Goal: Information Seeking & Learning: Learn about a topic

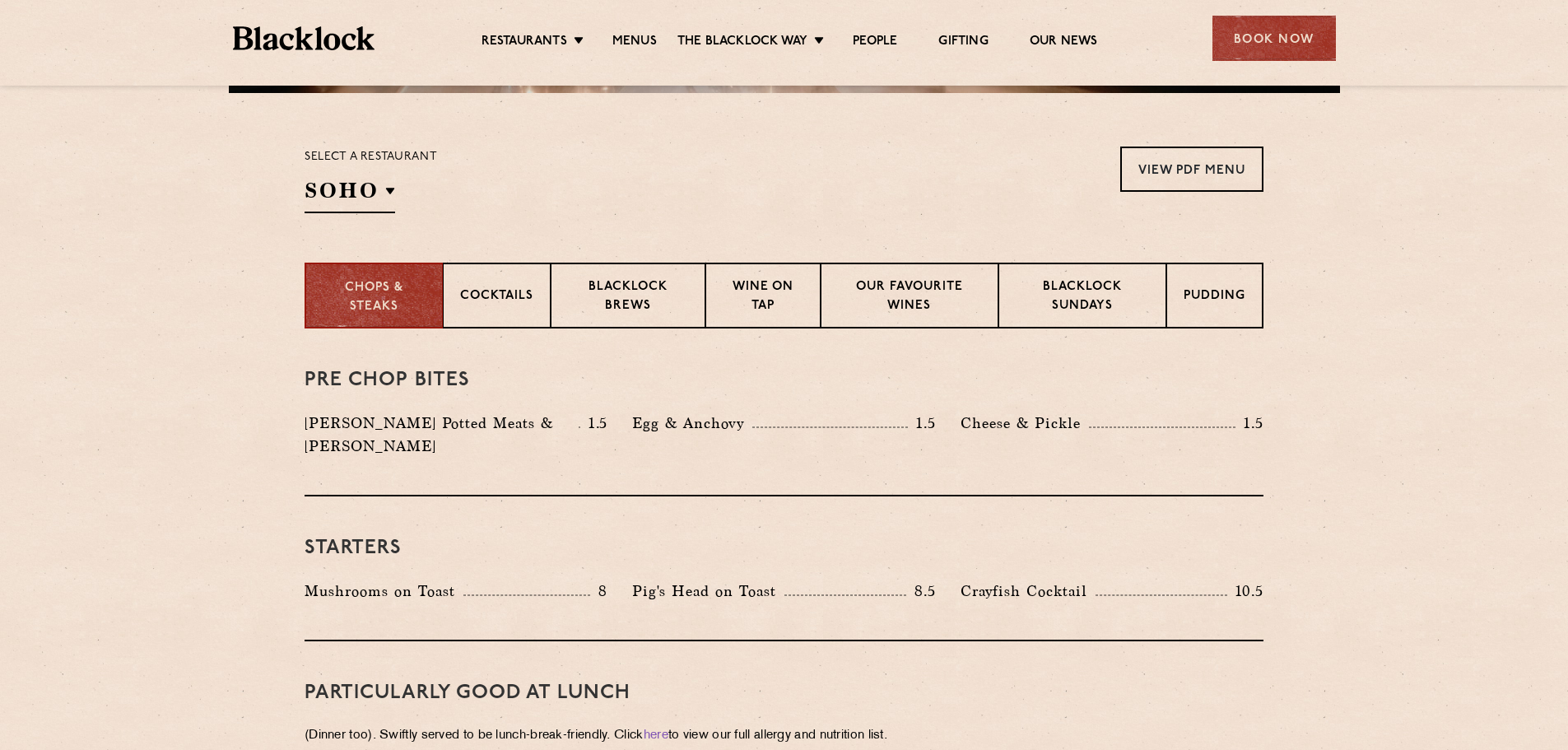
scroll to position [576, 0]
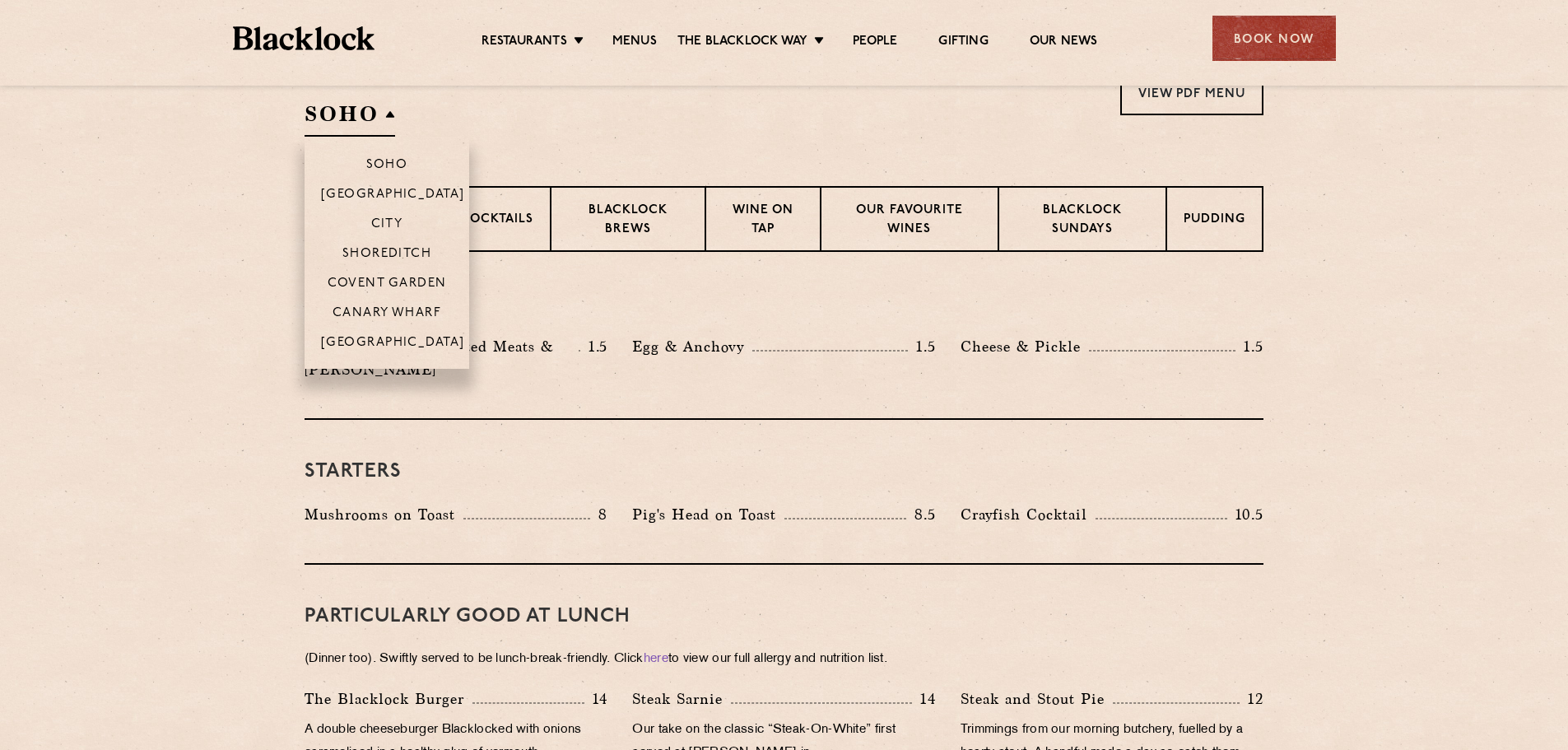
click at [369, 122] on h2 "SOHO" at bounding box center [350, 118] width 90 height 37
click at [408, 289] on p "Covent Garden" at bounding box center [387, 285] width 119 height 17
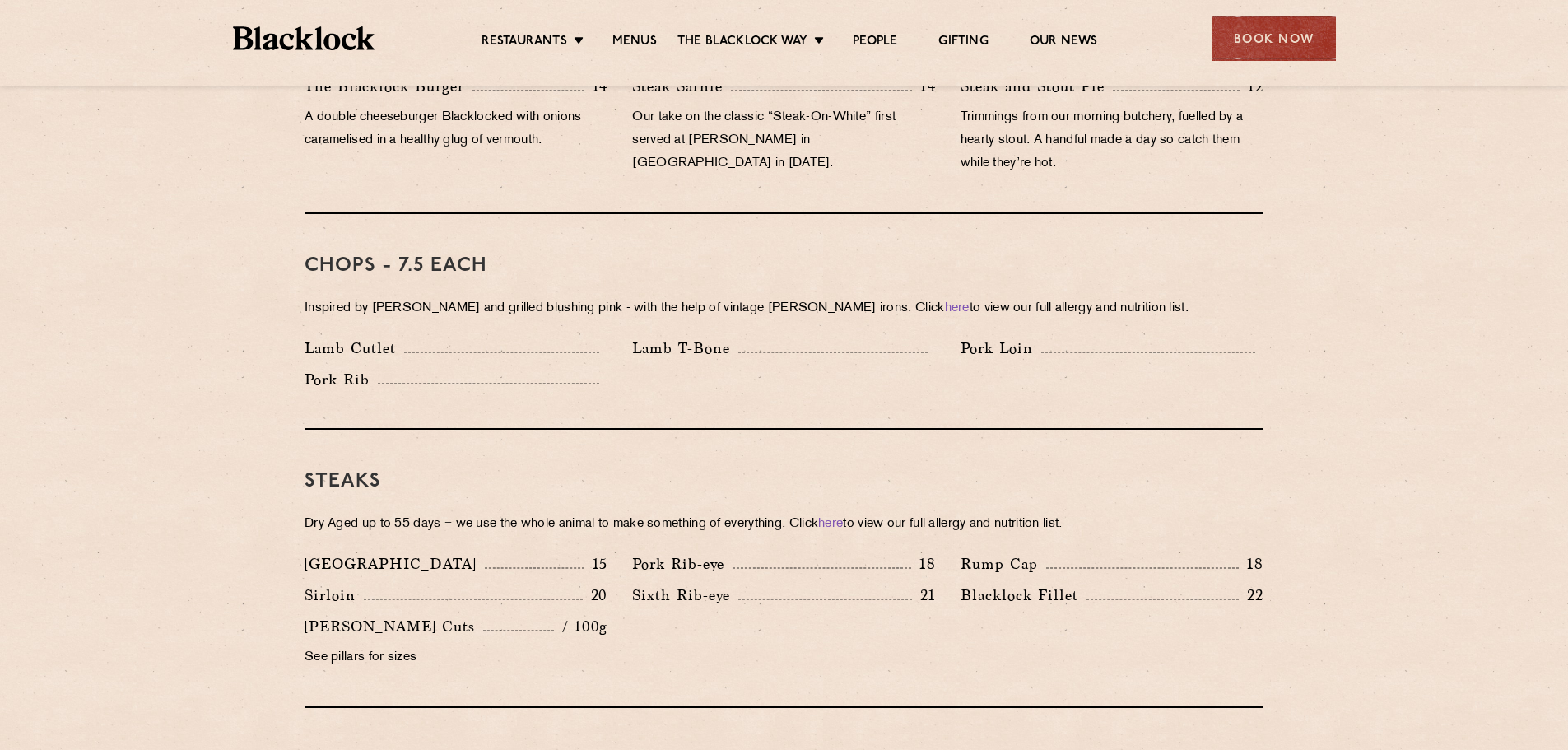
scroll to position [1234, 0]
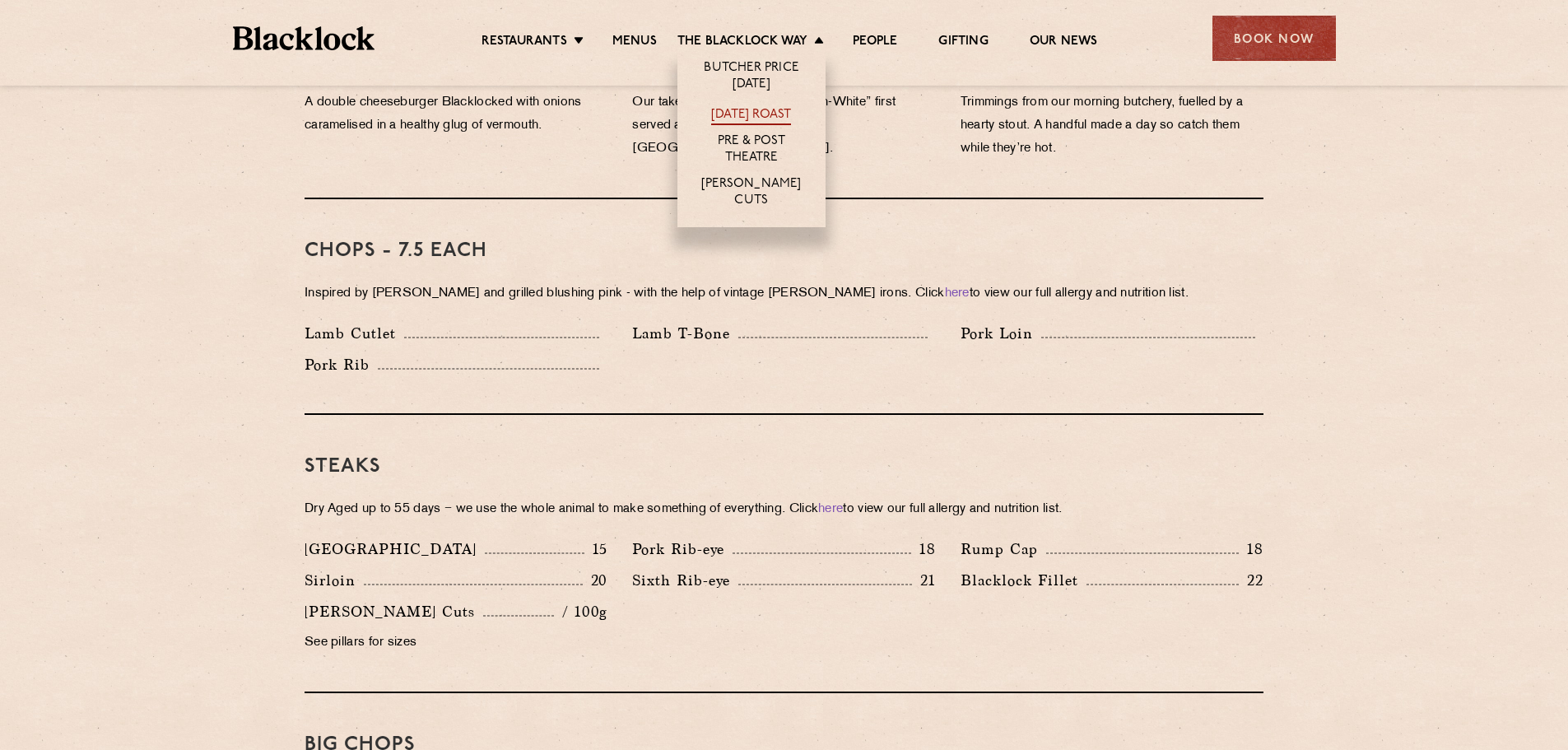
click at [764, 109] on link "[DATE] Roast" at bounding box center [751, 116] width 80 height 18
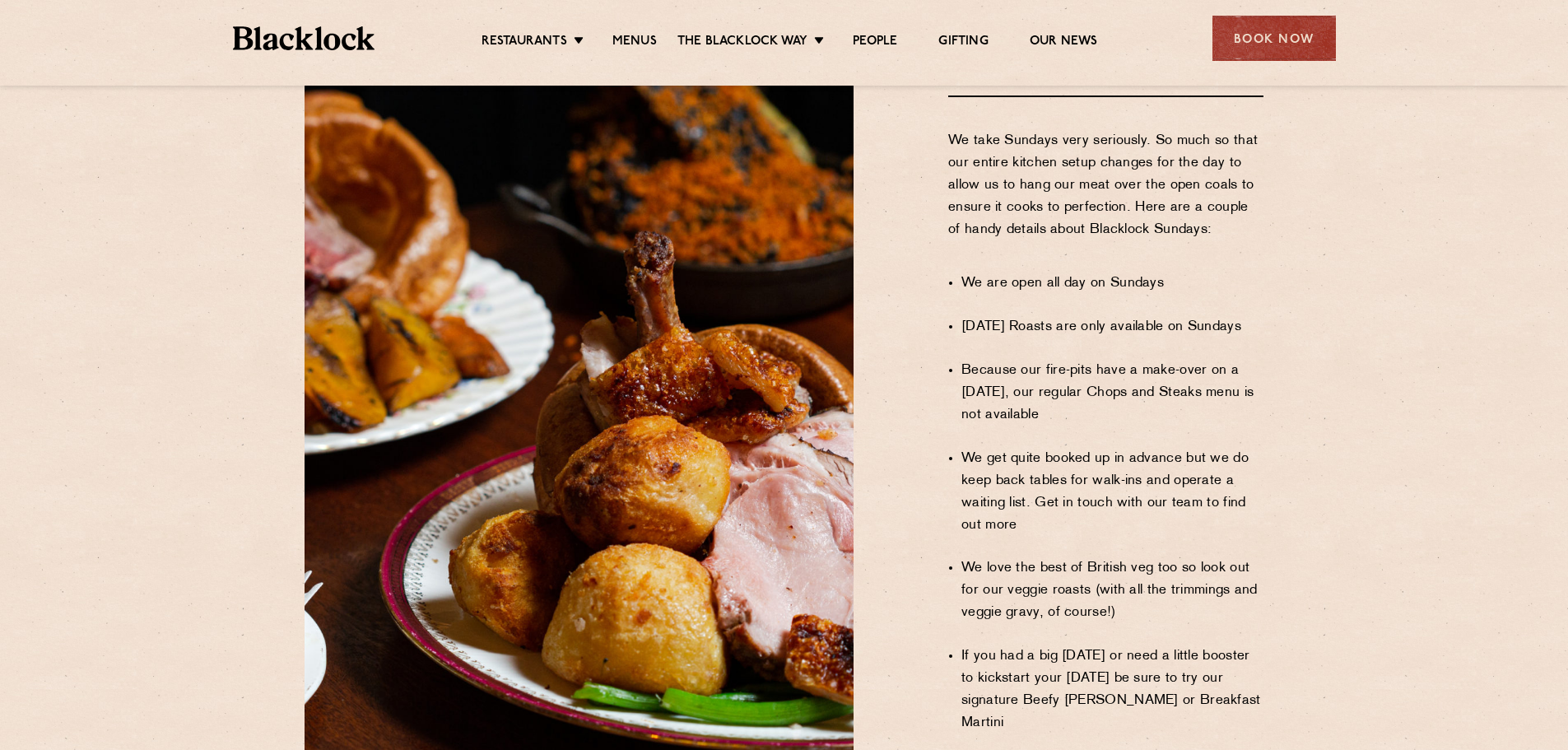
scroll to position [988, 0]
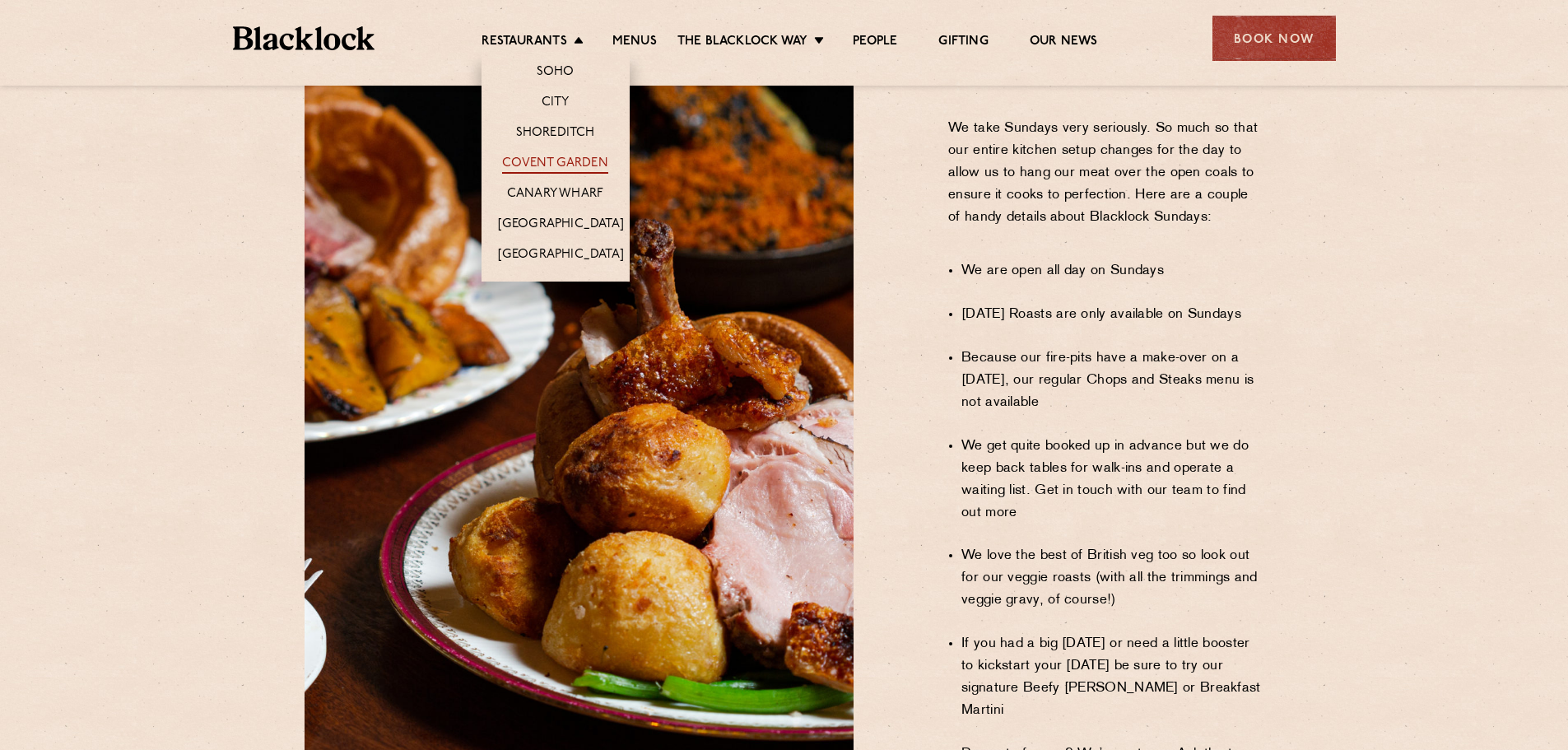
click at [545, 173] on link "Covent Garden" at bounding box center [555, 165] width 106 height 18
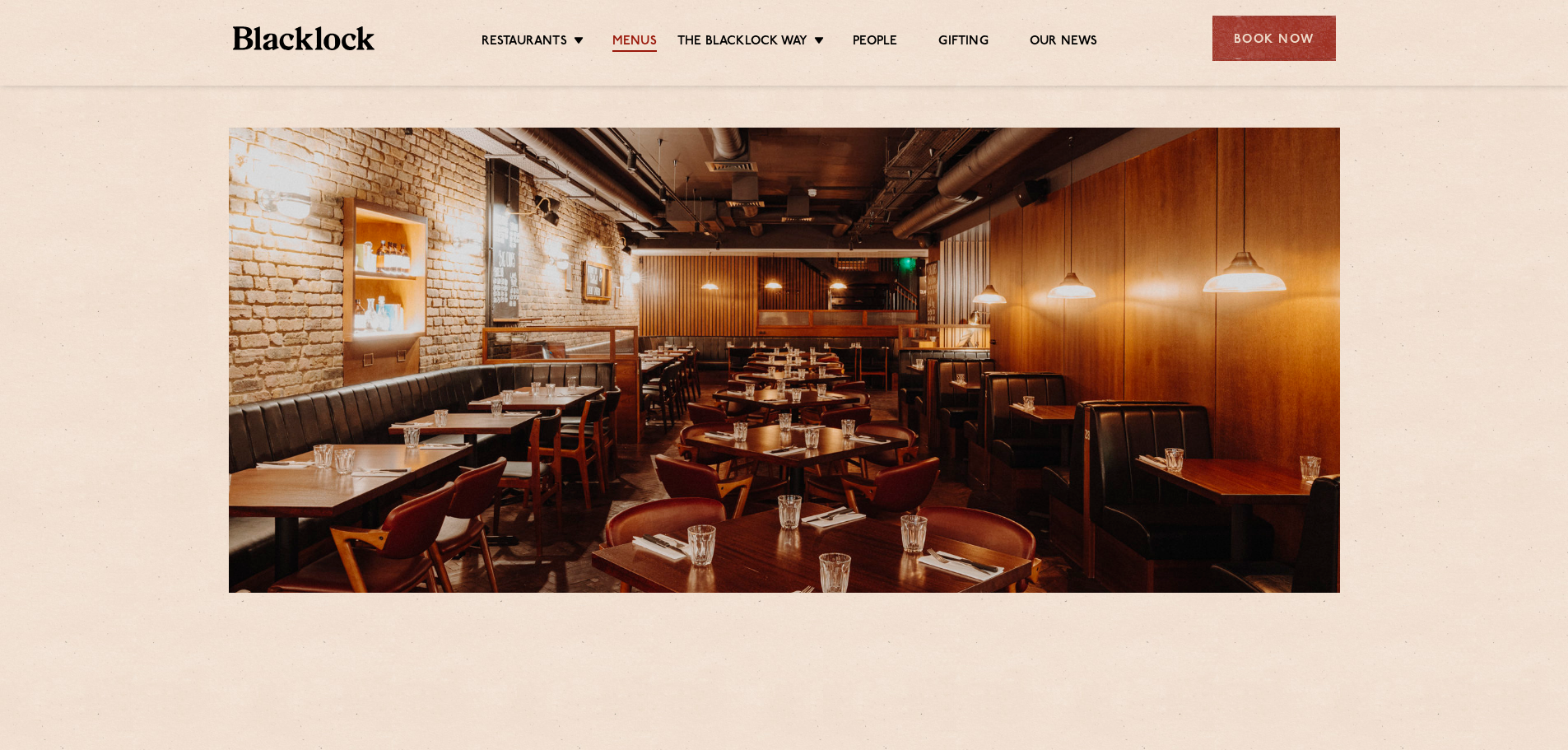
click at [622, 42] on link "Menus" at bounding box center [635, 43] width 44 height 18
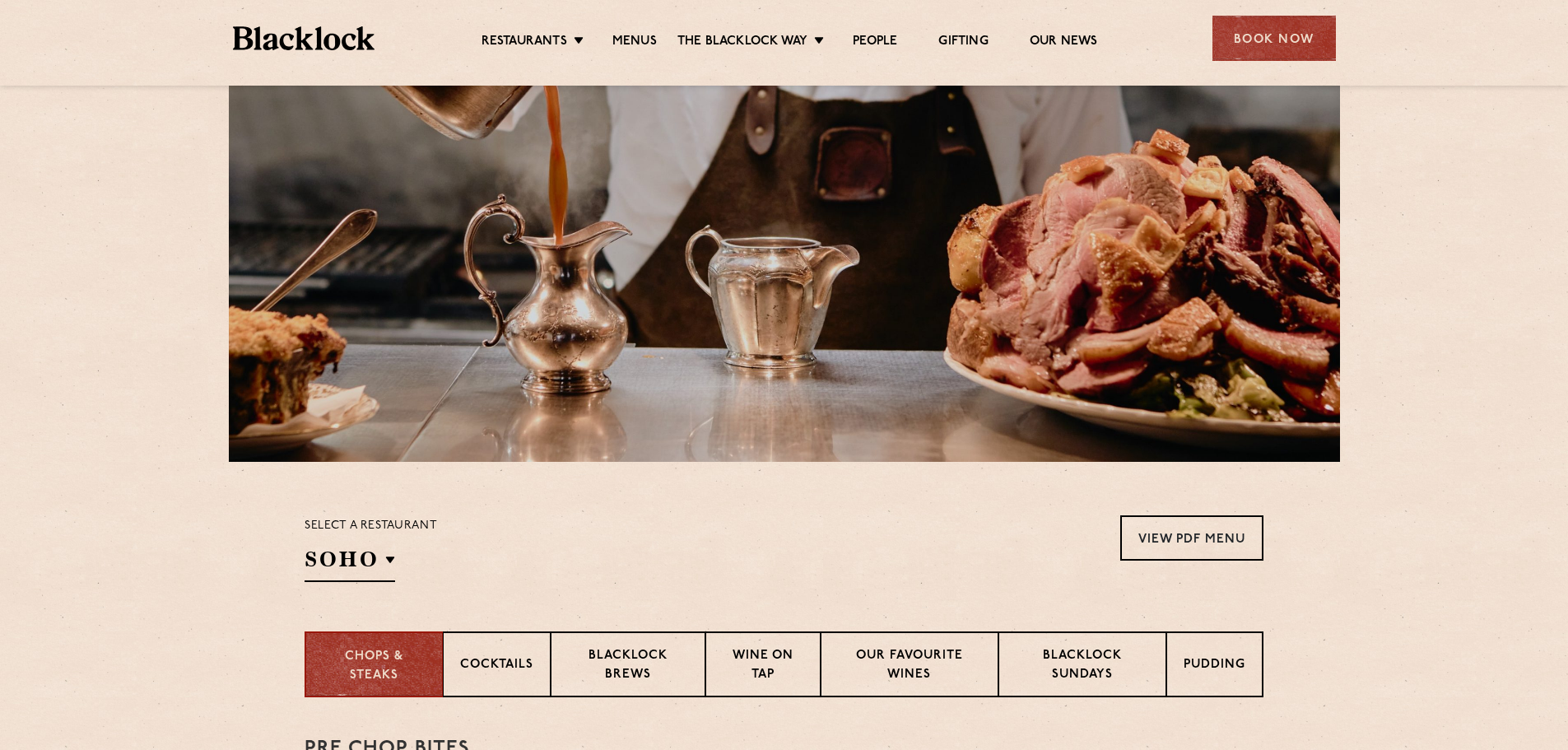
scroll to position [329, 0]
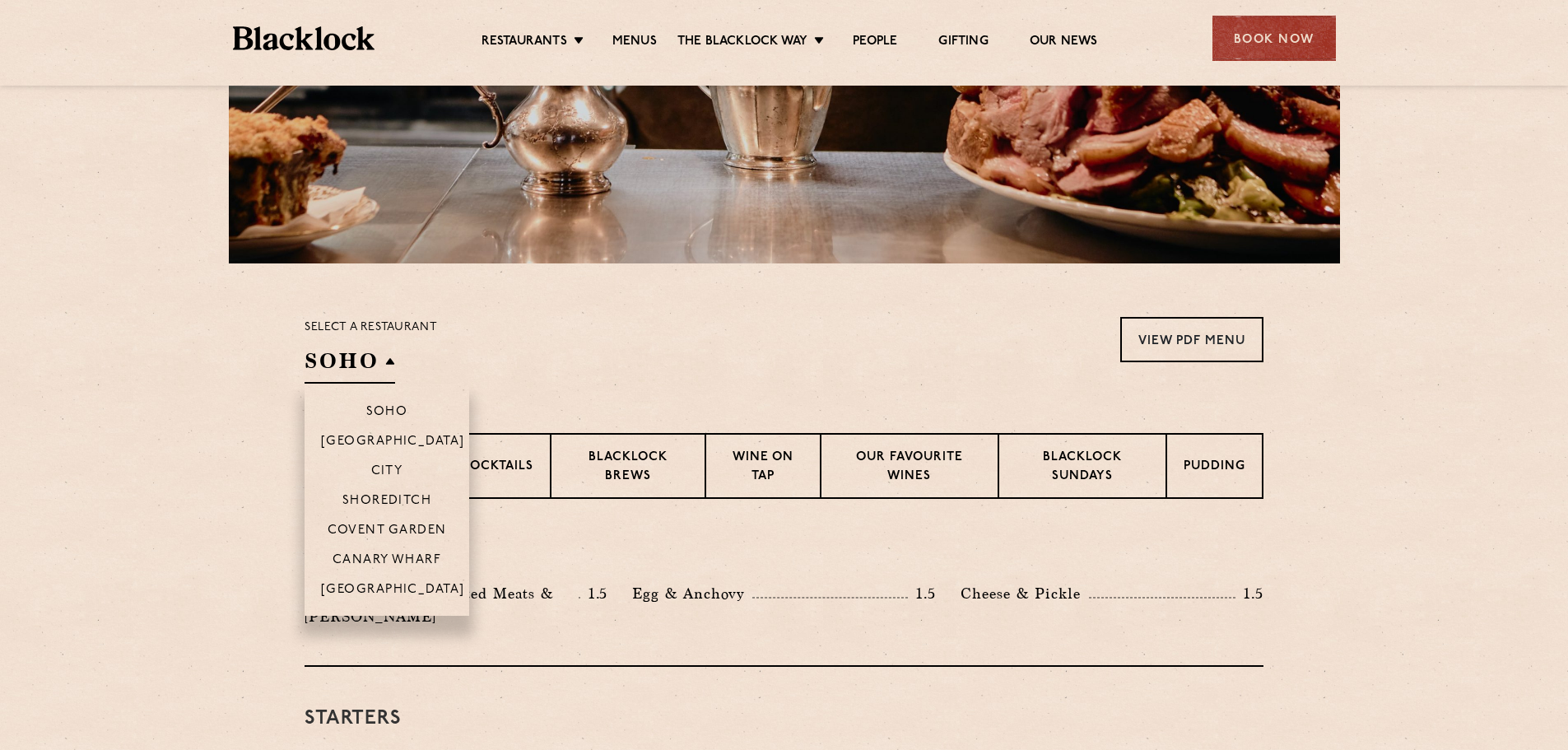
click at [335, 355] on h2 "SOHO" at bounding box center [350, 365] width 90 height 37
click at [411, 531] on p "Covent Garden" at bounding box center [387, 531] width 119 height 17
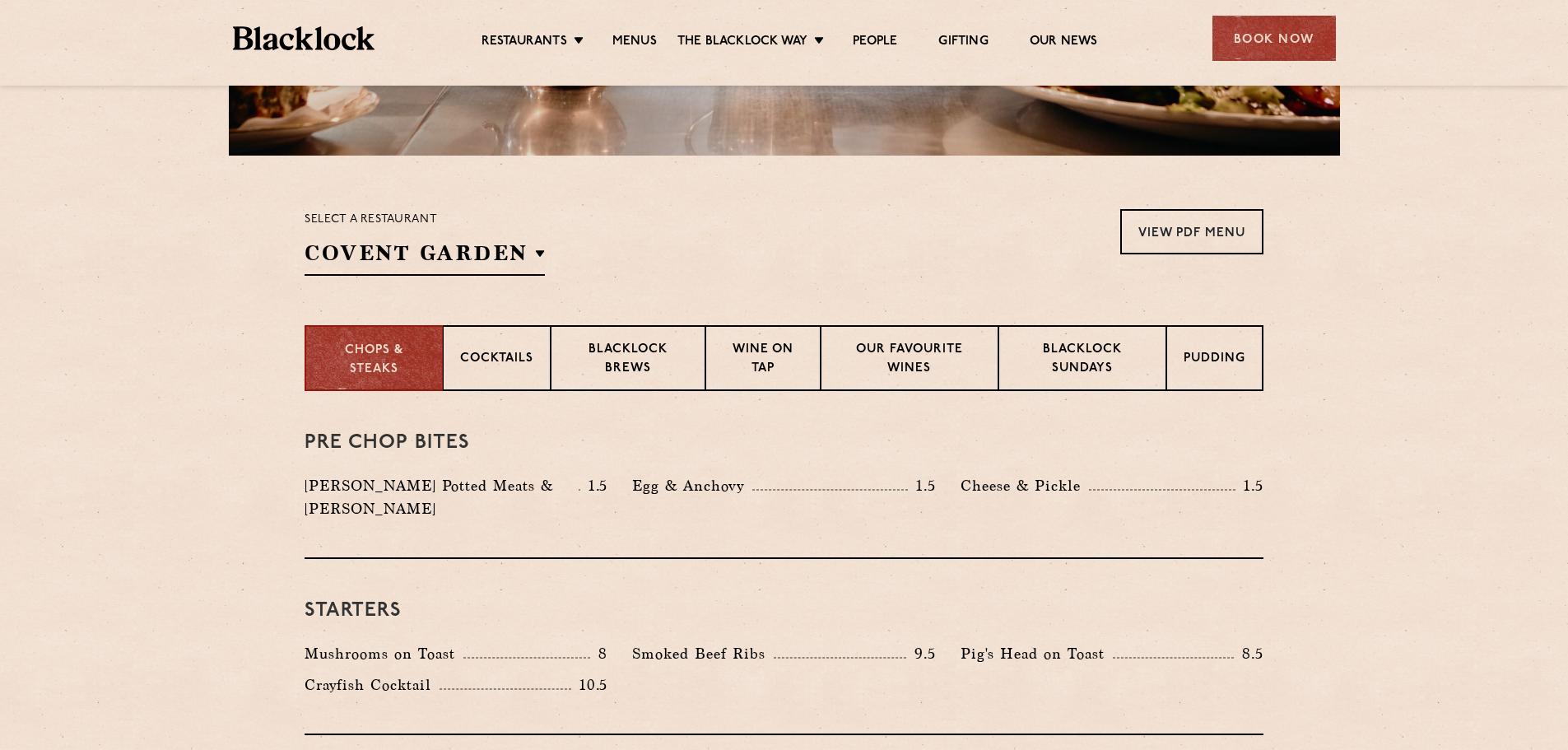
scroll to position [576, 0]
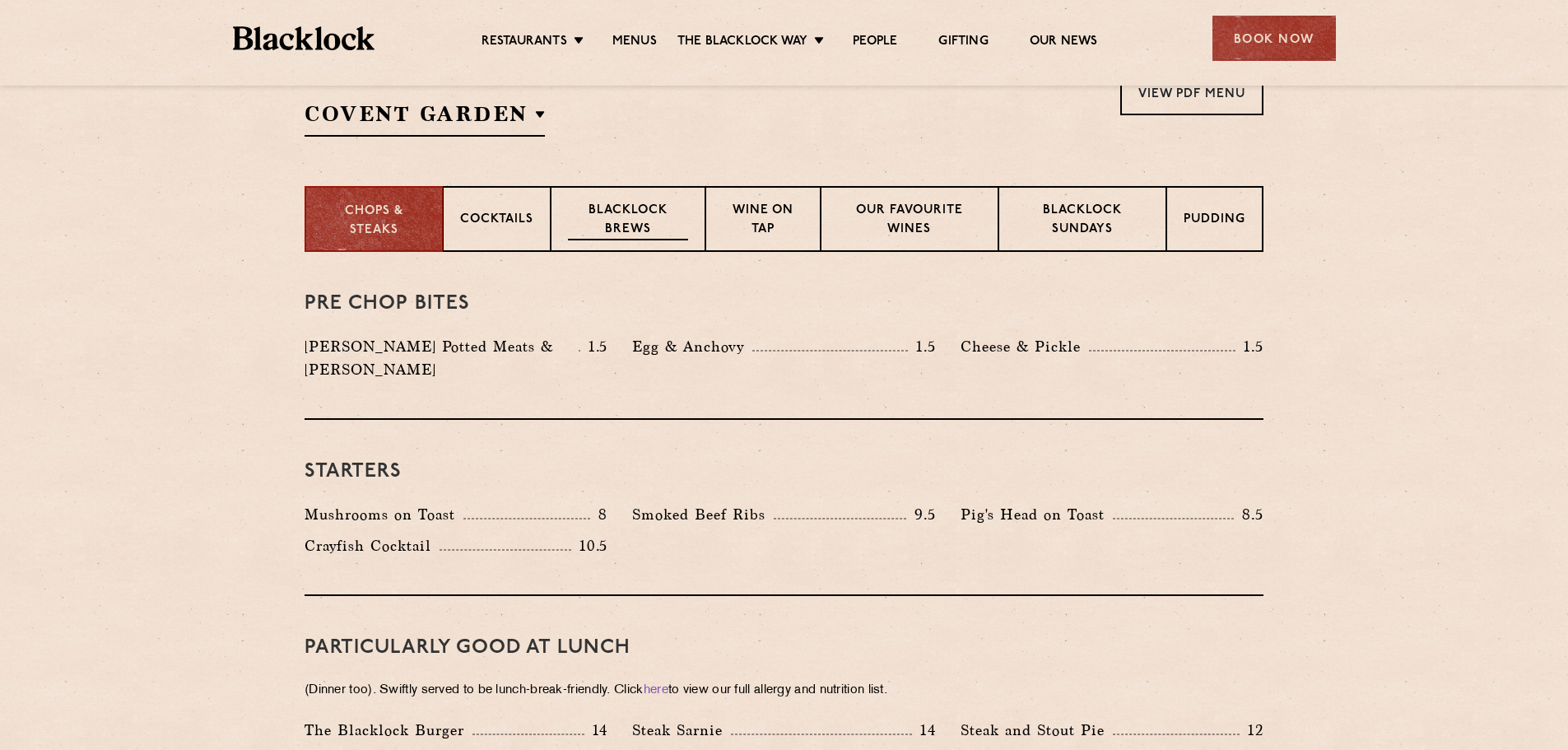
click at [592, 223] on p "Blacklock Brews" at bounding box center [628, 221] width 120 height 39
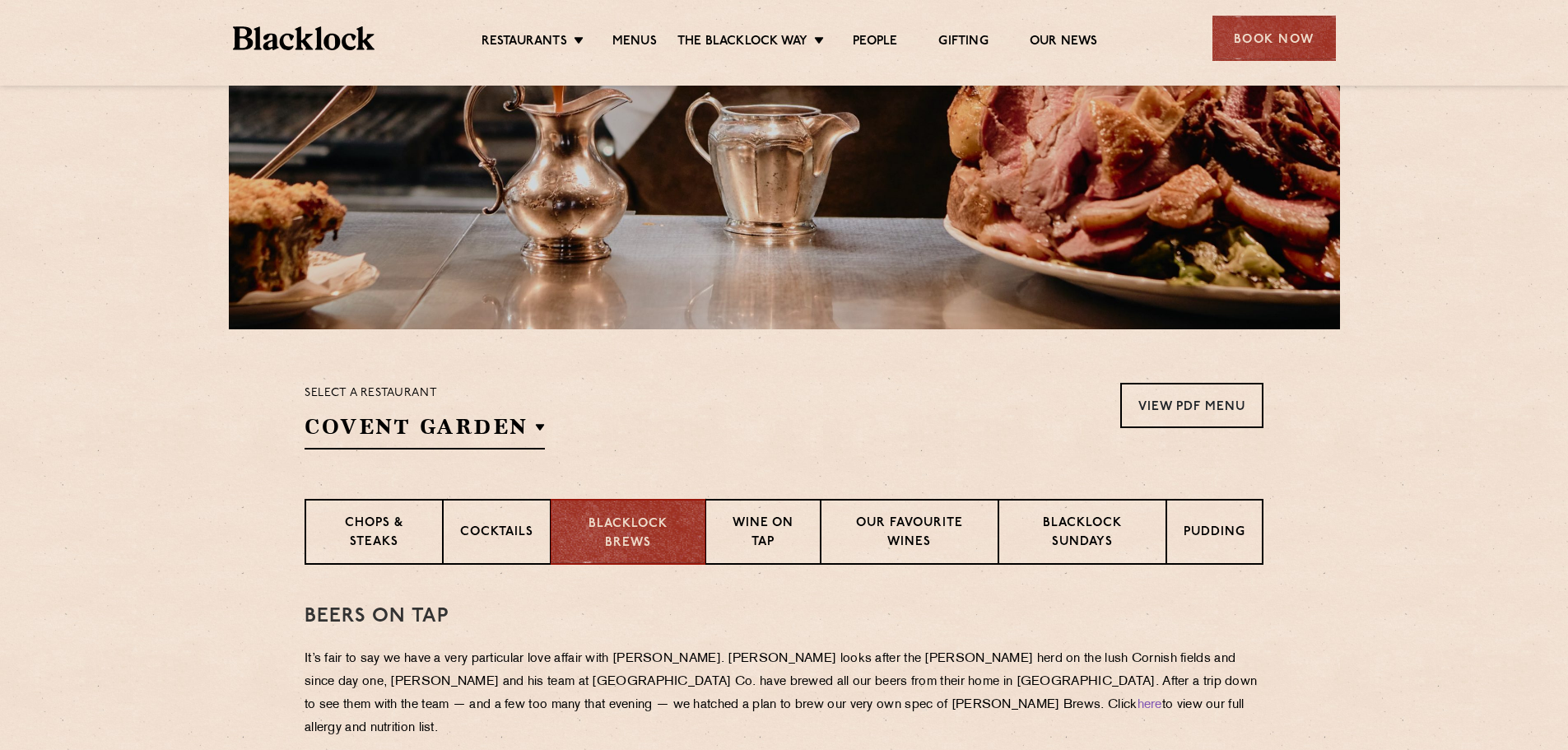
scroll to position [329, 0]
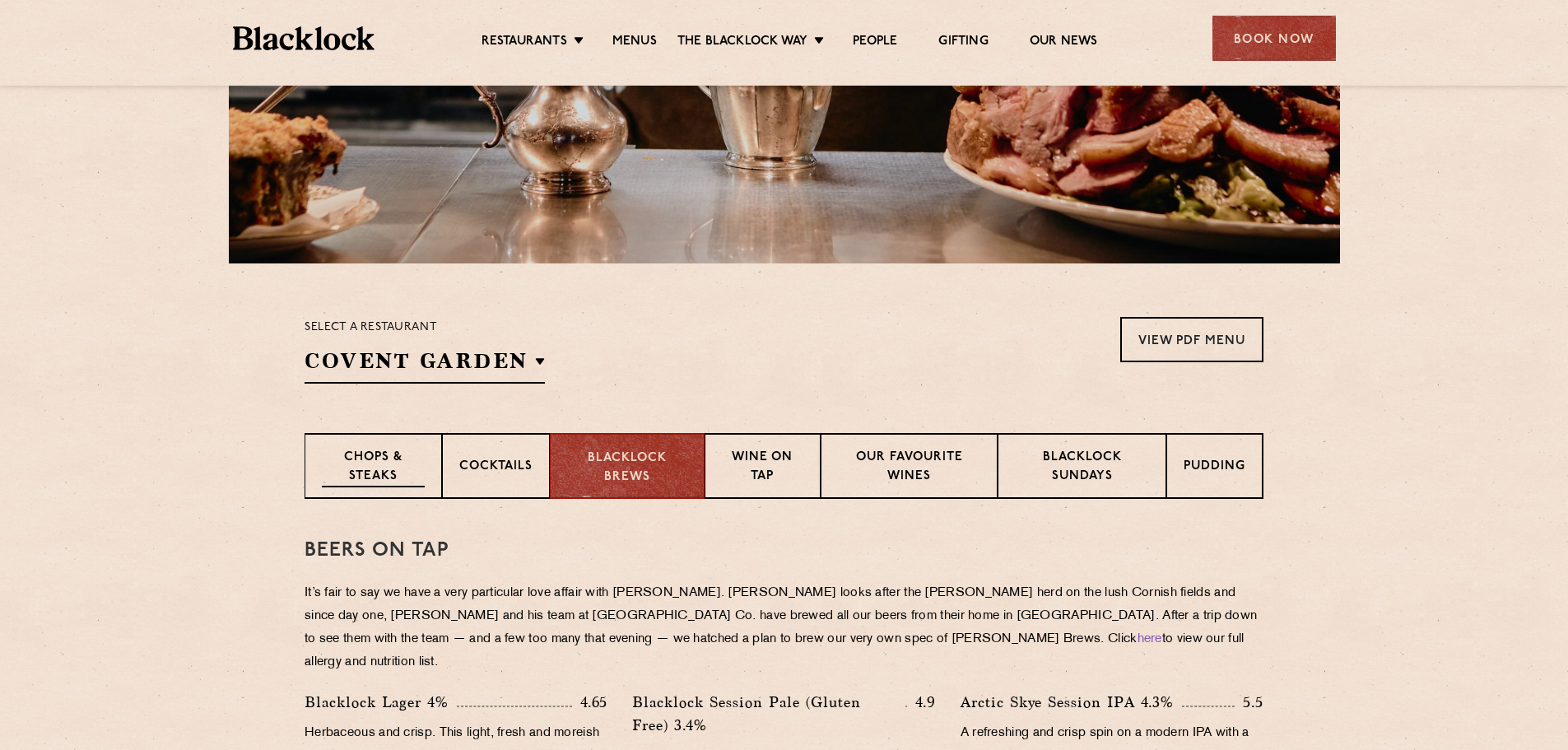
click at [380, 444] on div "Chops & Steaks" at bounding box center [373, 465] width 138 height 65
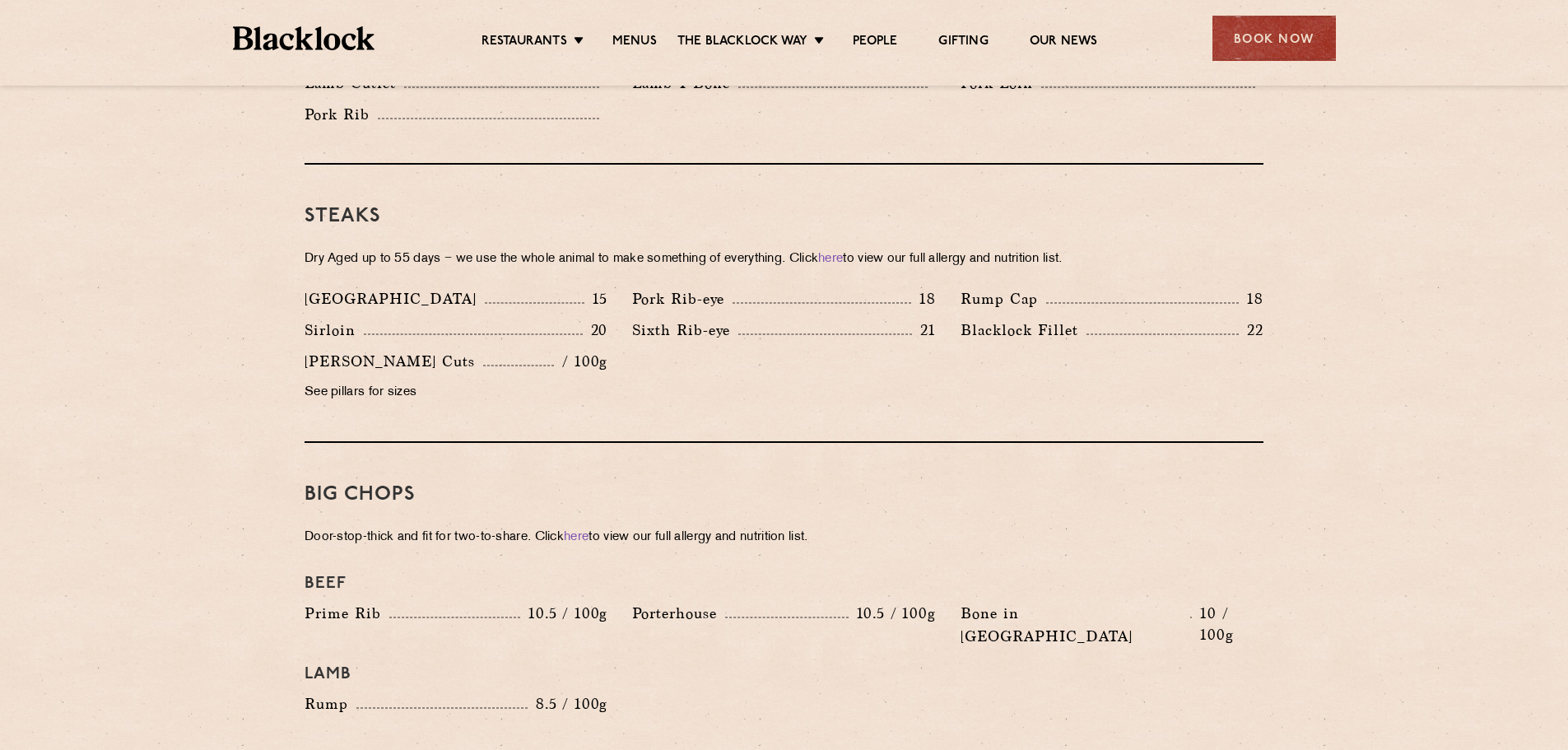
scroll to position [1482, 0]
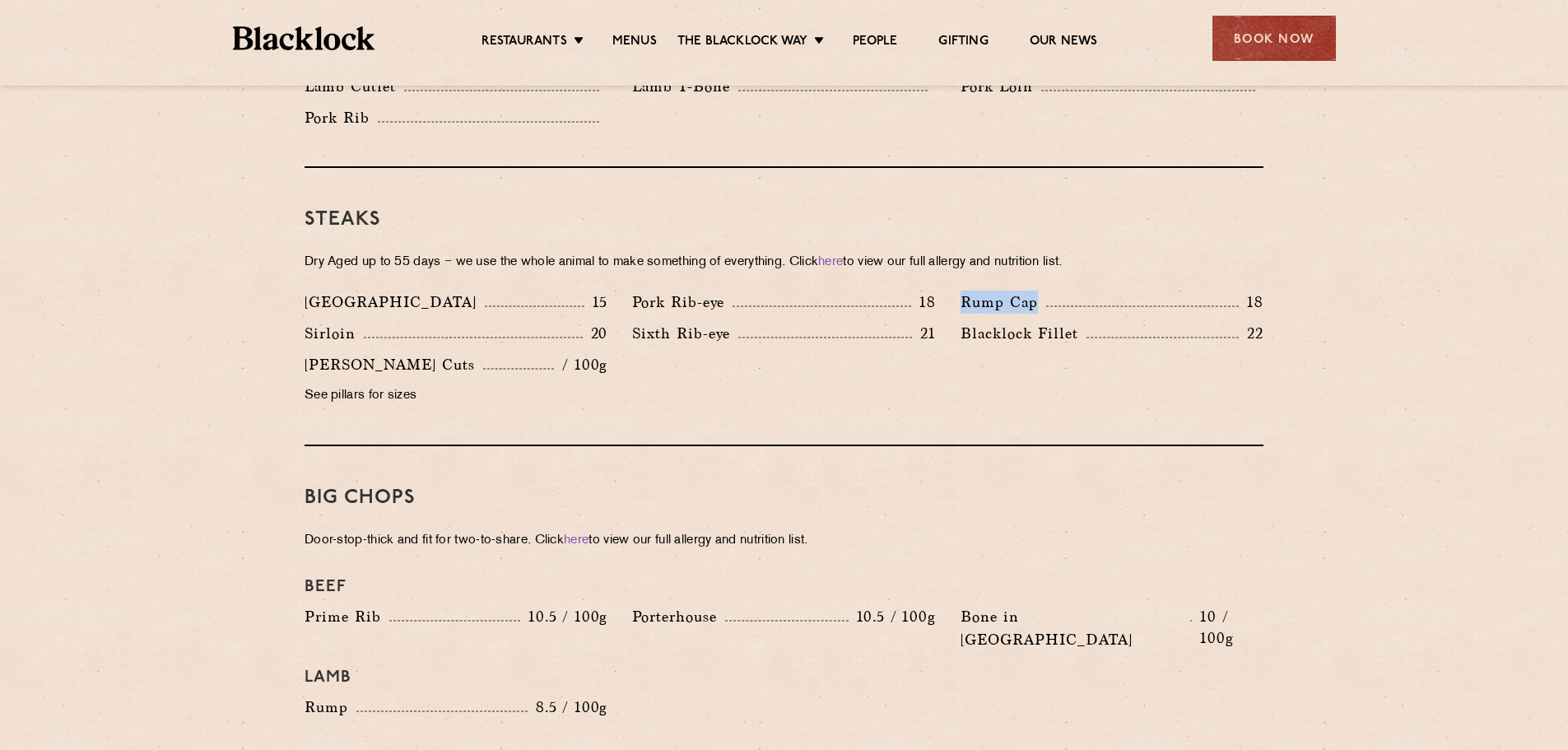
drag, startPoint x: 1034, startPoint y: 278, endPoint x: 965, endPoint y: 275, distance: 69.1
click at [947, 291] on div "Denver 15 Pork Rib-eye 18 Rump Cap 18 Sirloin 20 21 22" at bounding box center [784, 353] width 984 height 125
drag, startPoint x: 637, startPoint y: 274, endPoint x: 727, endPoint y: 287, distance: 90.9
click at [727, 291] on p "Pork Rib-eye" at bounding box center [682, 302] width 101 height 23
drag, startPoint x: 724, startPoint y: 314, endPoint x: 637, endPoint y: 314, distance: 87.0
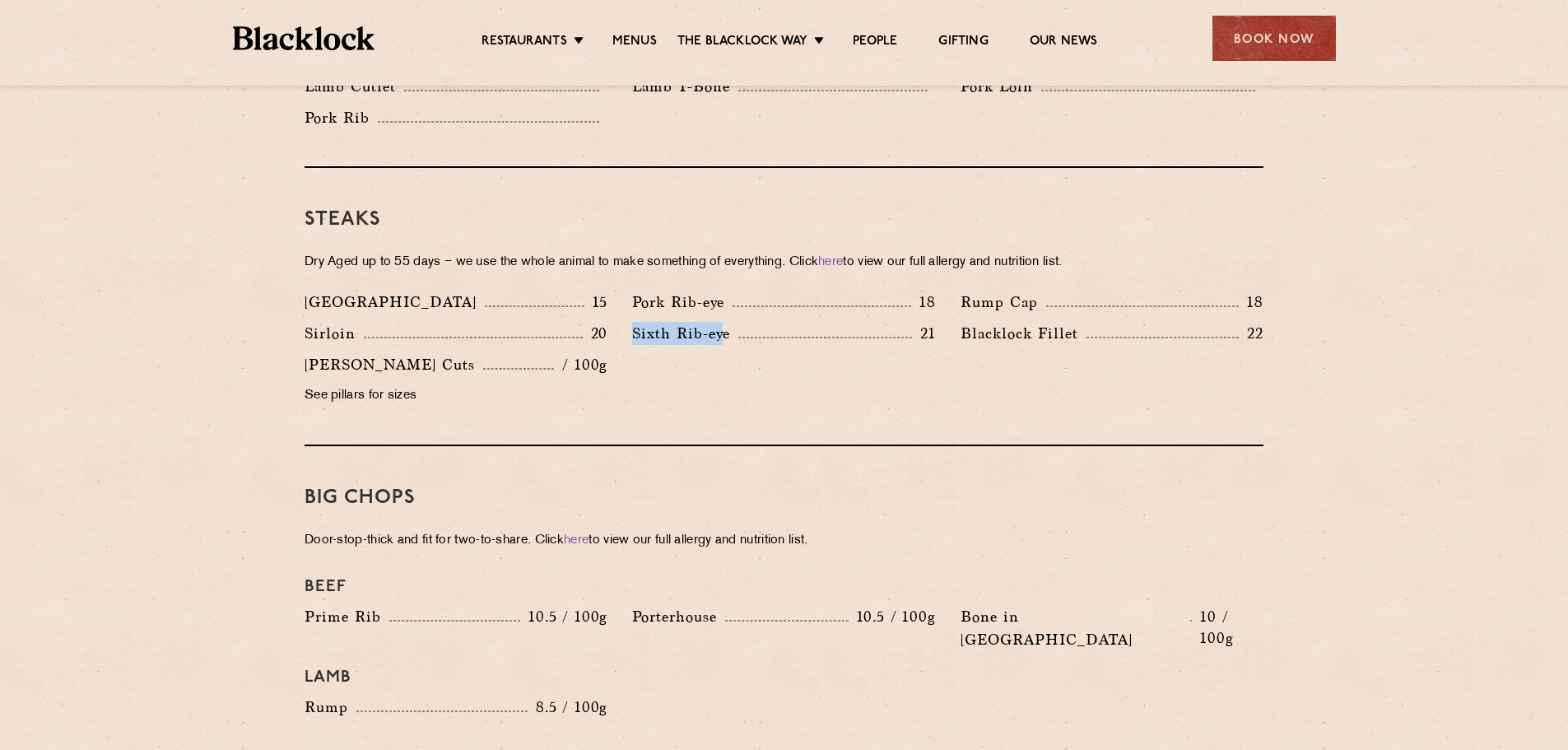
click at [637, 322] on p "Sixth Rib-eye" at bounding box center [685, 333] width 106 height 23
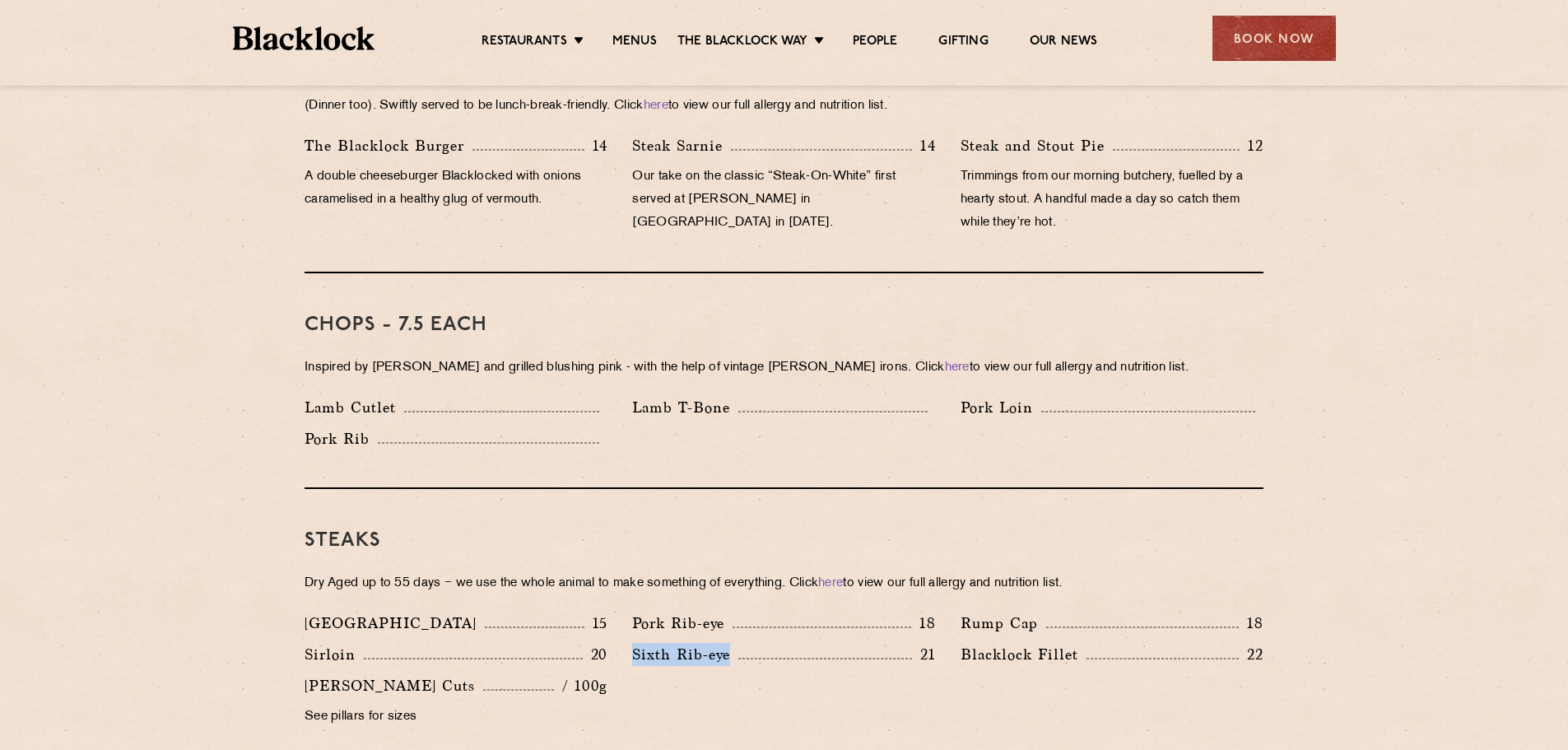
scroll to position [1152, 0]
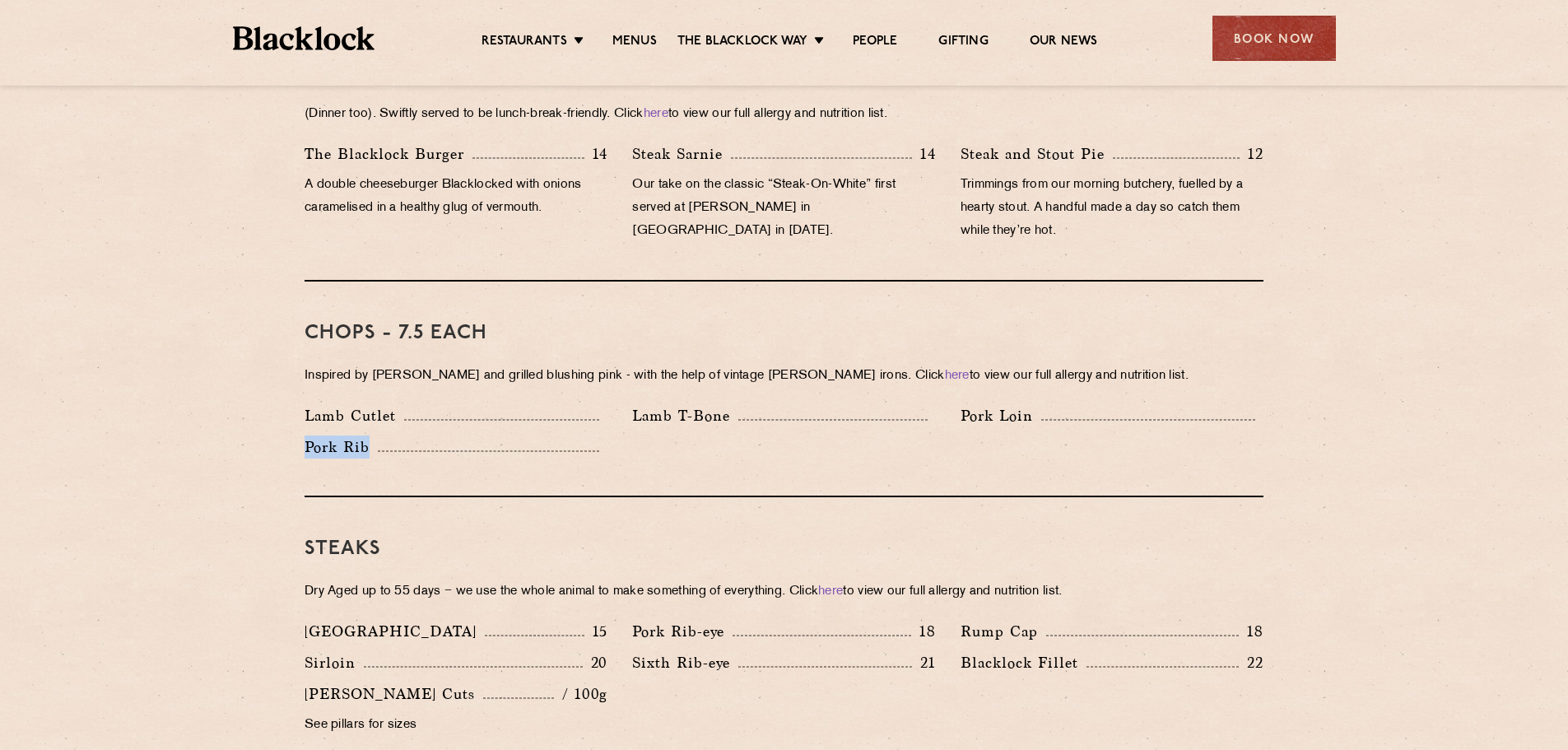
drag, startPoint x: 365, startPoint y: 423, endPoint x: 307, endPoint y: 423, distance: 58.0
click at [307, 435] on p "Pork Rib" at bounding box center [341, 446] width 73 height 23
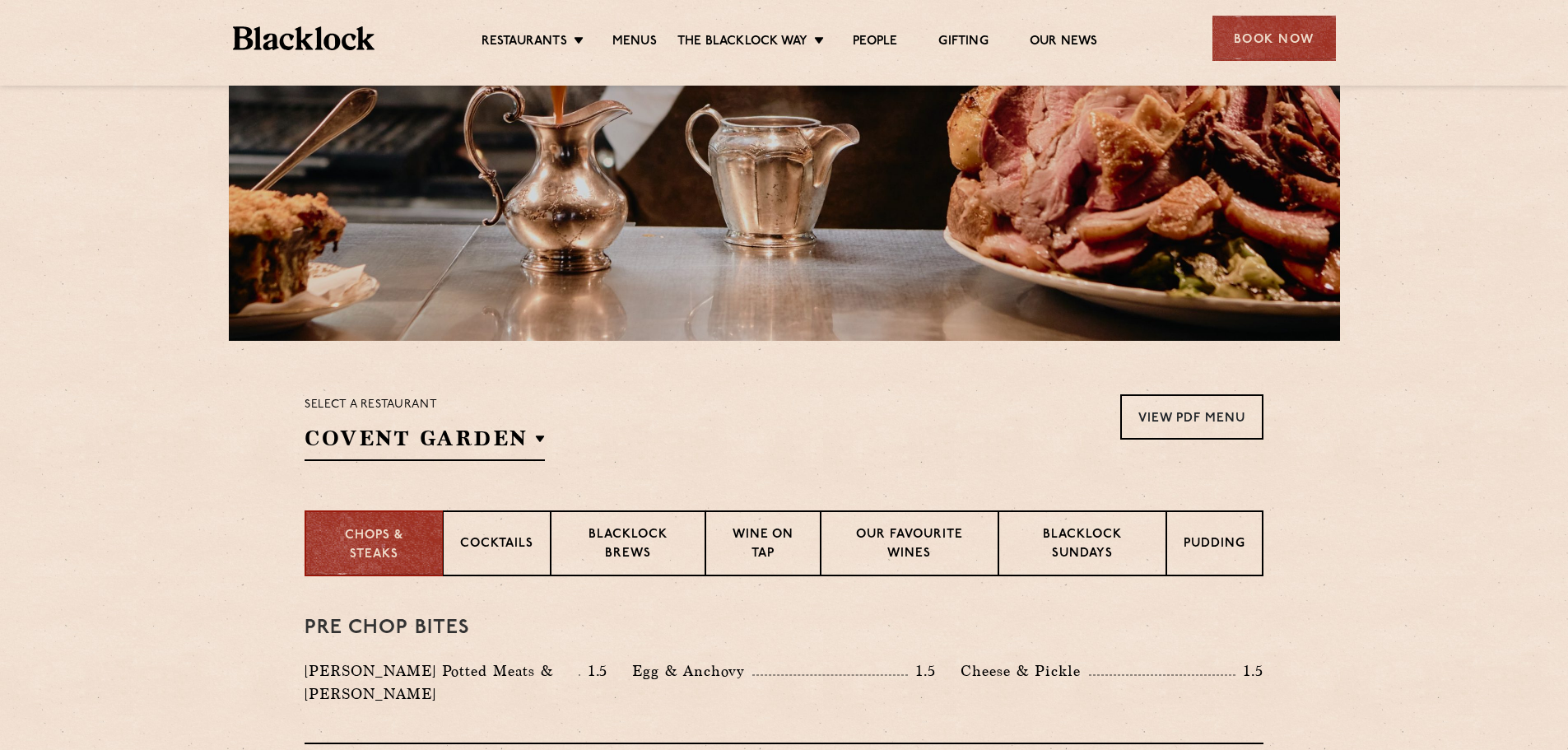
scroll to position [0, 0]
